Goal: Task Accomplishment & Management: Use online tool/utility

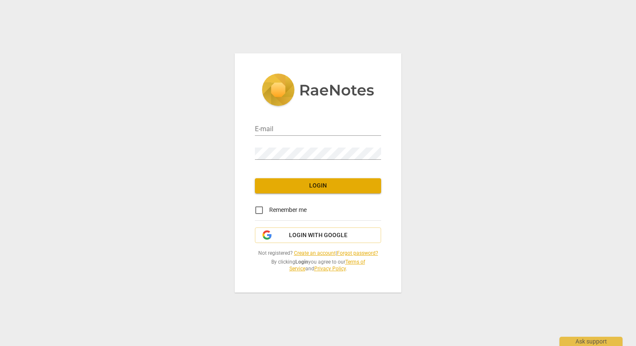
type input "[EMAIL_ADDRESS][DOMAIN_NAME]"
click at [328, 191] on button "Login" at bounding box center [318, 185] width 126 height 15
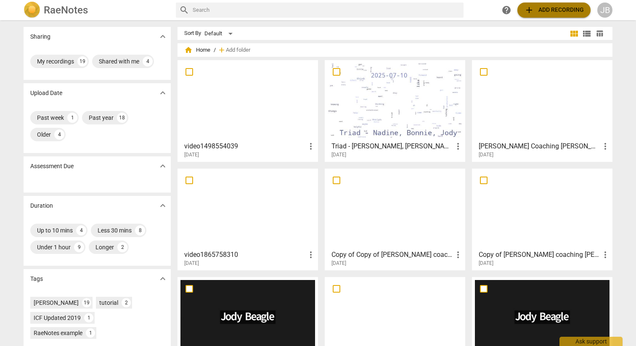
click at [551, 12] on span "add Add recording" at bounding box center [554, 10] width 60 height 10
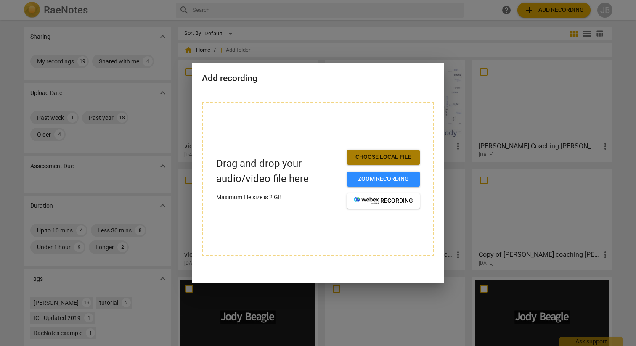
click at [377, 153] on span "Choose local file" at bounding box center [383, 157] width 59 height 8
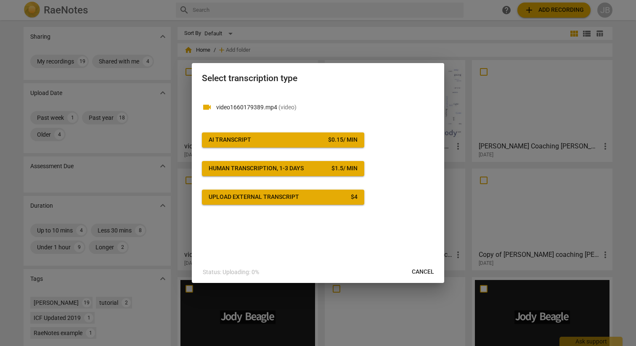
click at [331, 134] on button "AI Transcript $ 0.15 / min" at bounding box center [283, 139] width 162 height 15
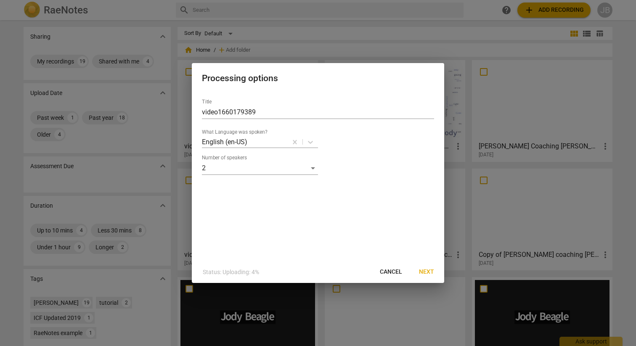
click at [424, 272] on span "Next" at bounding box center [426, 272] width 15 height 8
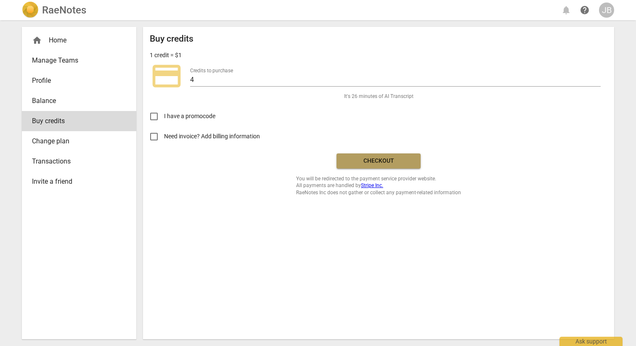
click at [376, 159] on span "Checkout" at bounding box center [378, 161] width 71 height 8
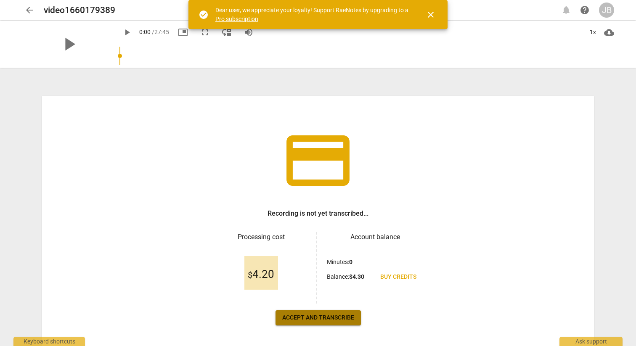
click at [326, 319] on span "Accept and transcribe" at bounding box center [318, 318] width 72 height 8
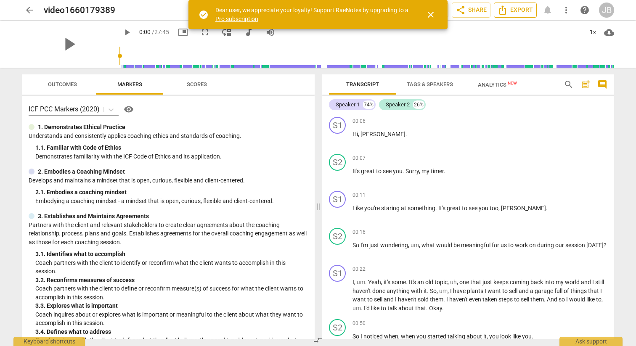
click at [517, 13] on span "Export" at bounding box center [514, 10] width 35 height 10
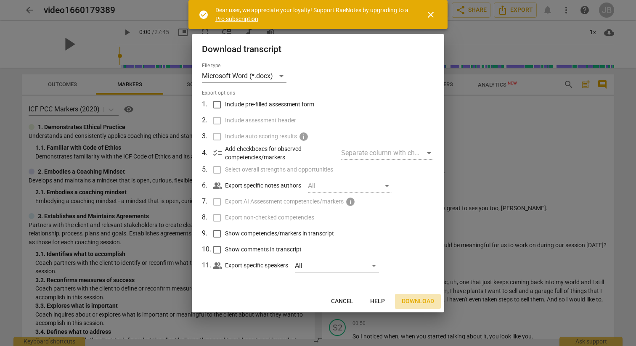
click at [416, 299] on span "Download" at bounding box center [417, 301] width 32 height 8
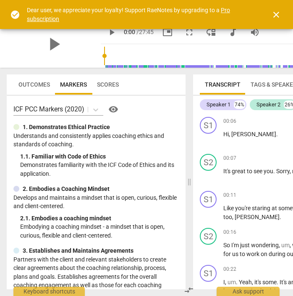
click at [103, 294] on div "Outcomes Markers Scores ICF PCC Markers (2020) visibility 1. Demonstrates Ethic…" at bounding box center [94, 182] width 189 height 228
